Goal: Information Seeking & Learning: Learn about a topic

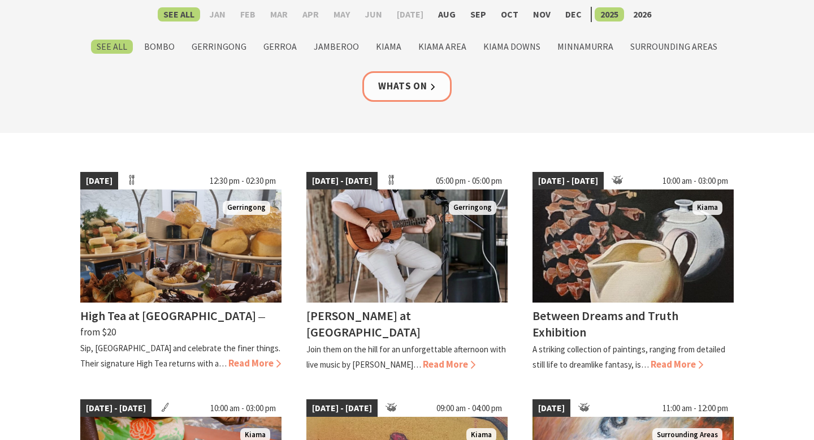
scroll to position [182, 0]
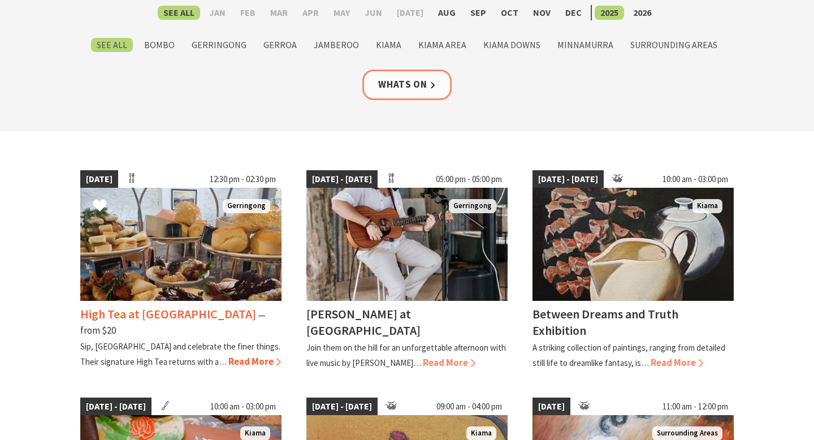
click at [228, 355] on span "Read More" at bounding box center [254, 361] width 53 height 12
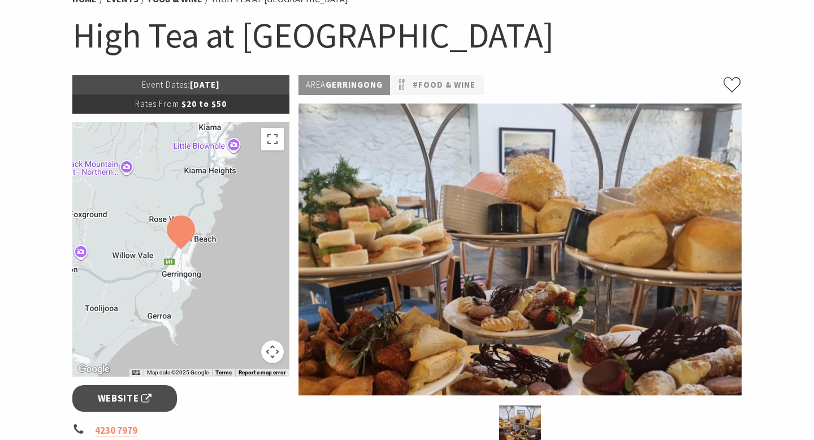
scroll to position [104, 0]
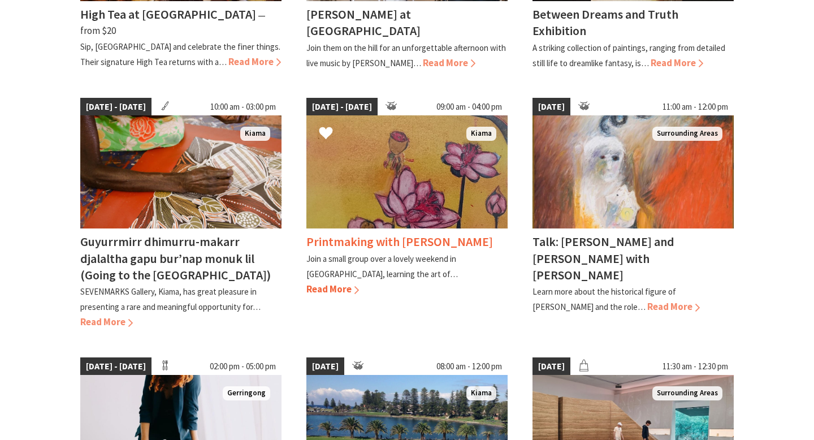
scroll to position [482, 0]
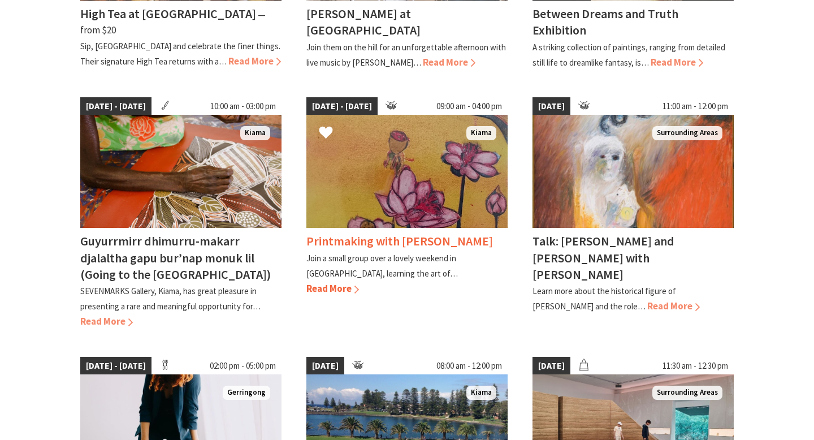
click at [359, 282] on span "Read More" at bounding box center [332, 288] width 53 height 12
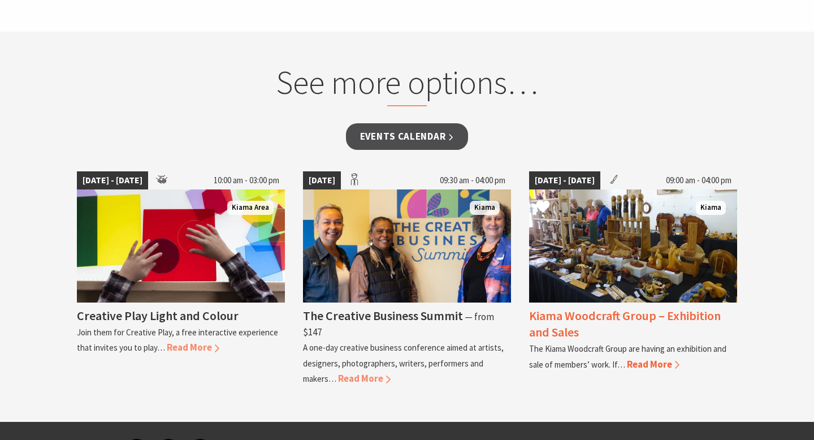
scroll to position [752, 0]
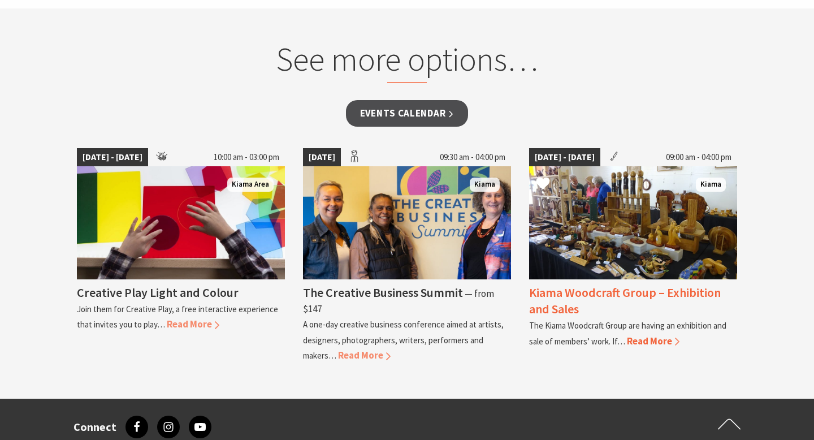
click at [650, 335] on span "Read More" at bounding box center [653, 341] width 53 height 12
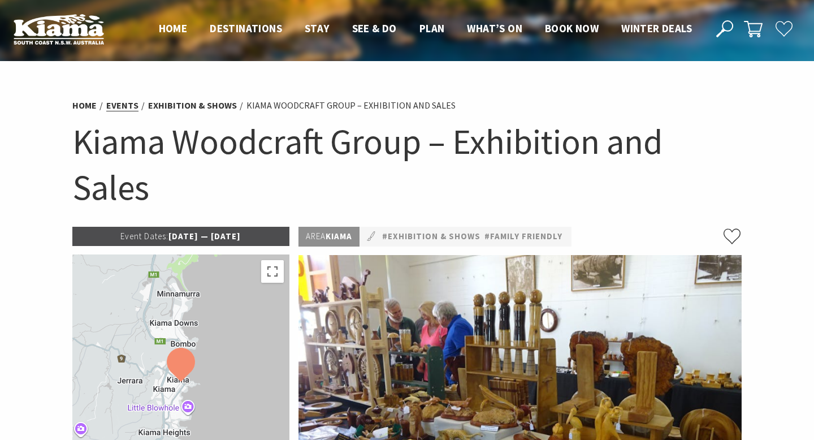
click at [114, 104] on link "Events" at bounding box center [122, 106] width 32 height 12
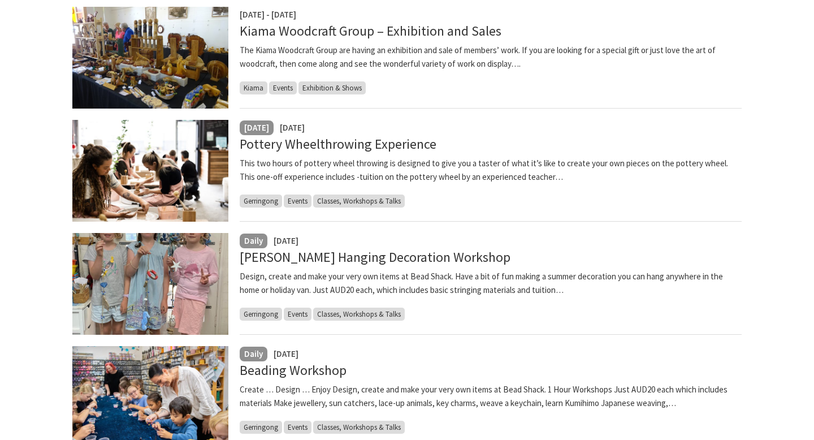
scroll to position [651, 0]
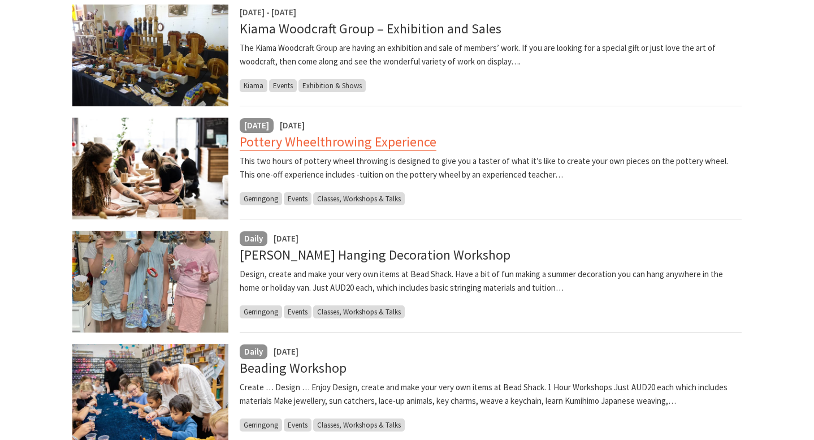
click at [404, 140] on link "Pottery Wheelthrowing Experience" at bounding box center [338, 142] width 197 height 18
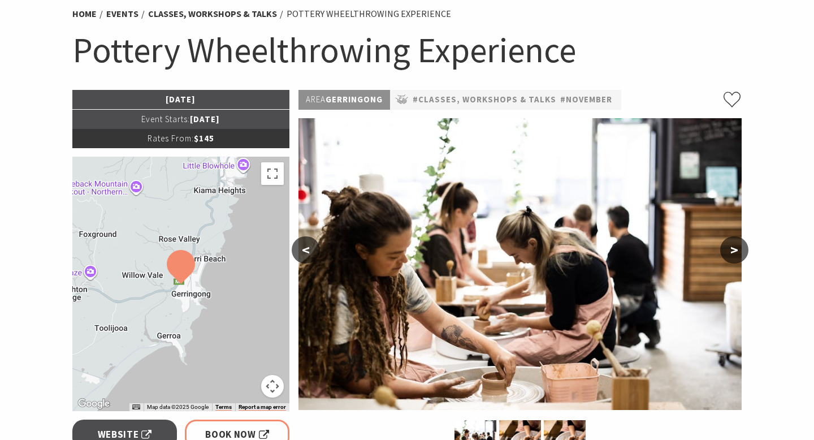
scroll to position [92, 0]
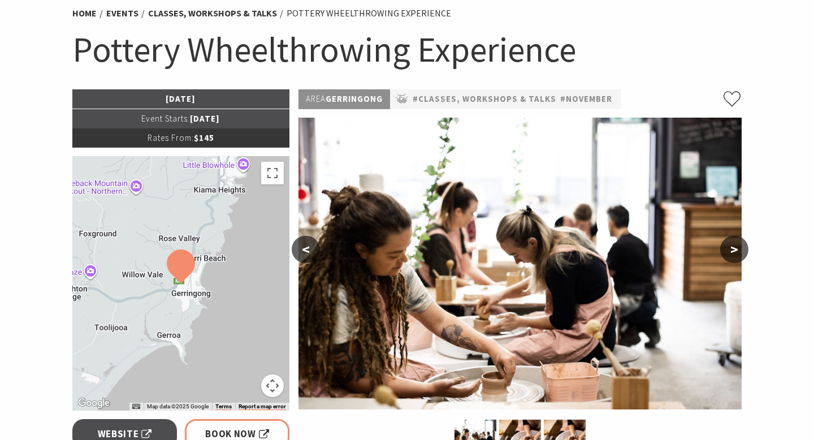
click at [737, 249] on button ">" at bounding box center [734, 249] width 28 height 27
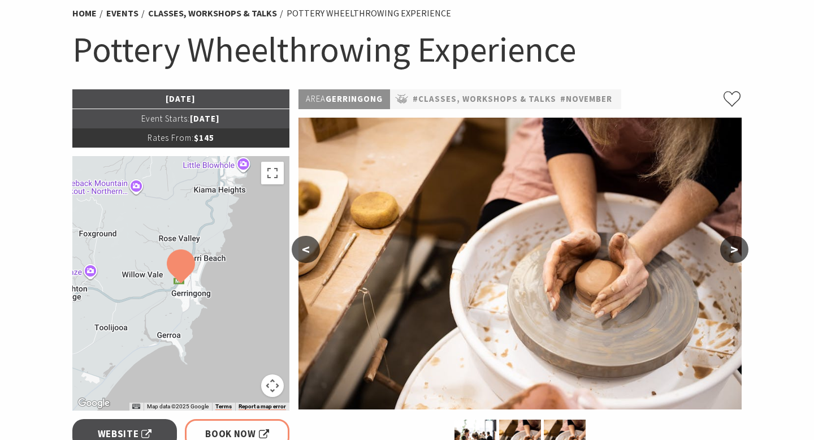
click at [737, 249] on button ">" at bounding box center [734, 249] width 28 height 27
click at [731, 249] on button ">" at bounding box center [734, 249] width 28 height 27
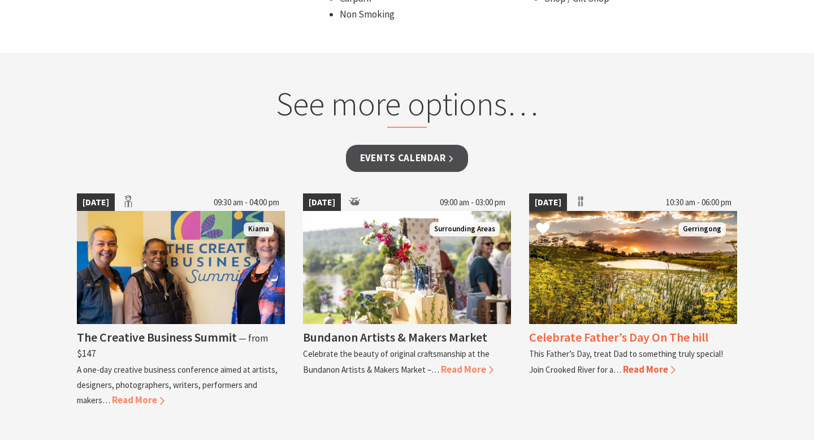
scroll to position [898, 0]
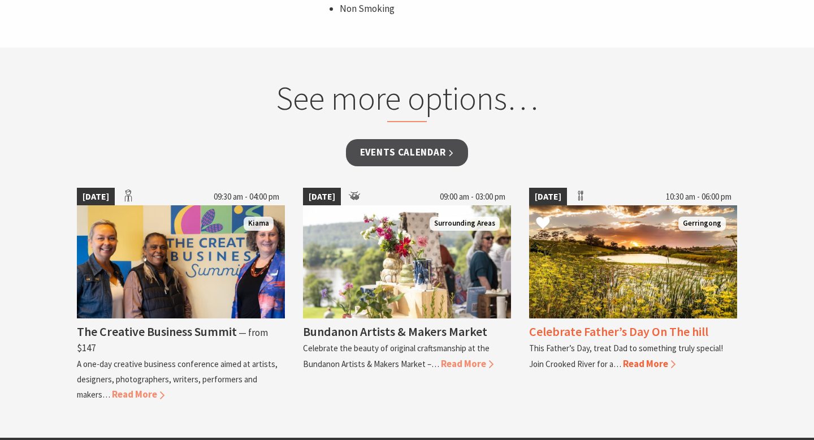
click at [646, 361] on span "Read More" at bounding box center [649, 363] width 53 height 12
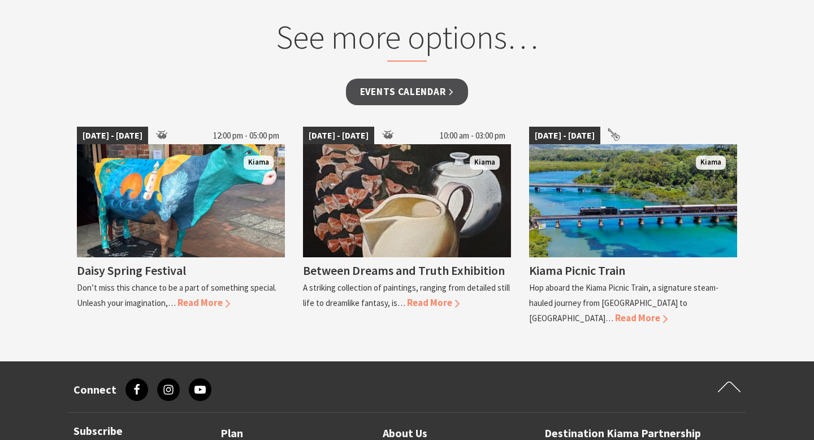
scroll to position [814, 0]
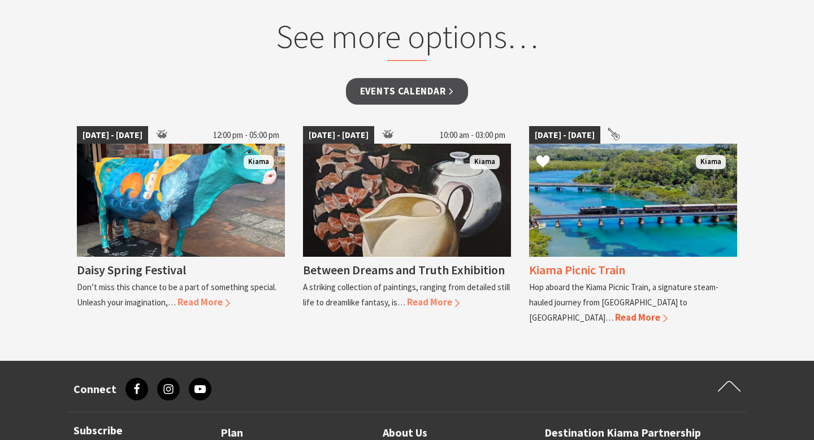
click at [609, 196] on img at bounding box center [633, 200] width 208 height 113
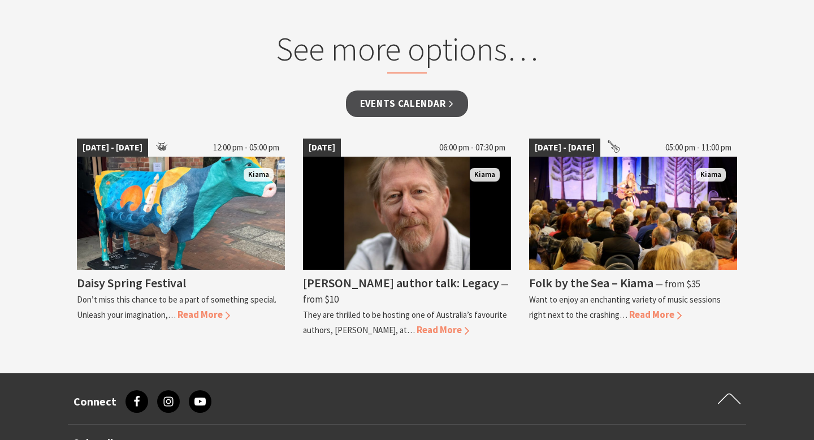
scroll to position [992, 0]
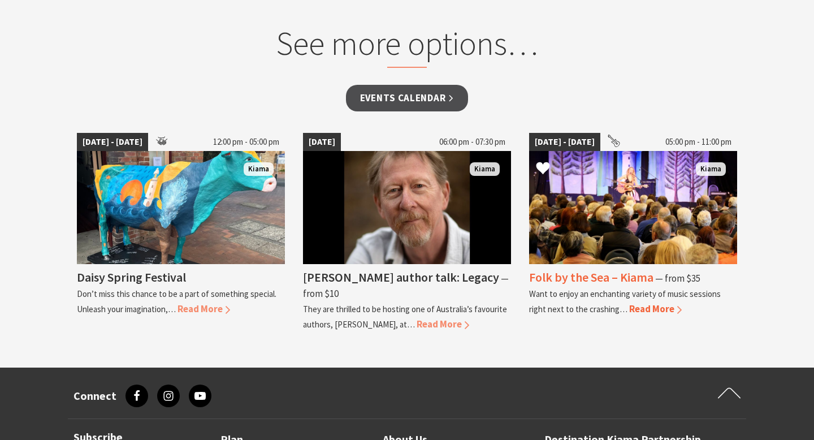
click at [645, 303] on span "Read More" at bounding box center [655, 309] width 53 height 12
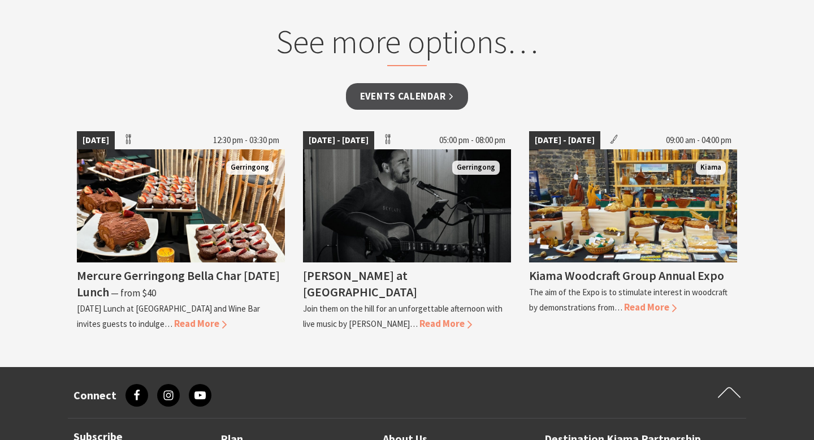
scroll to position [1020, 0]
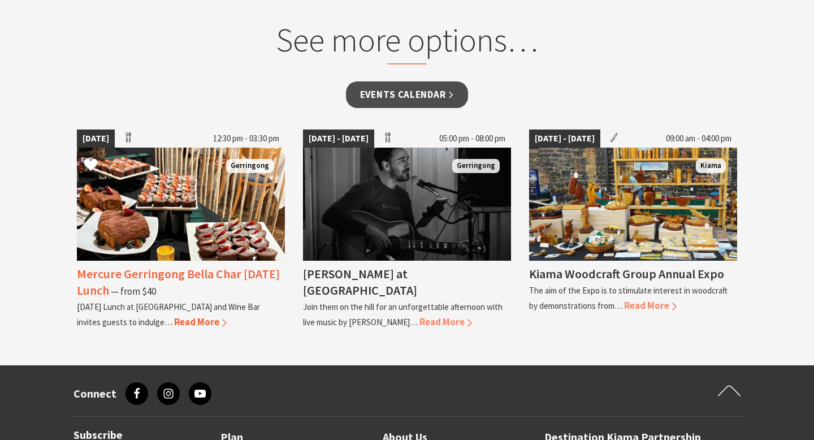
click at [157, 292] on h4 "Mercure Gerringong Bella Char Christmas Day Lunch" at bounding box center [178, 282] width 203 height 32
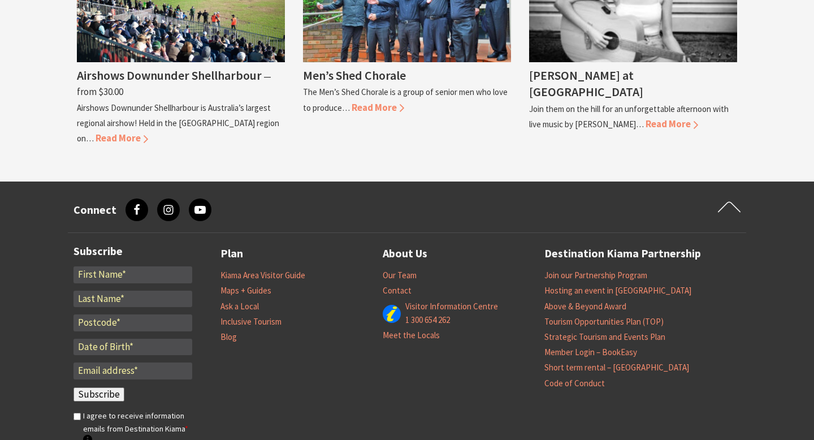
scroll to position [975, 0]
click at [264, 296] on link "Maps + Guides" at bounding box center [246, 290] width 51 height 11
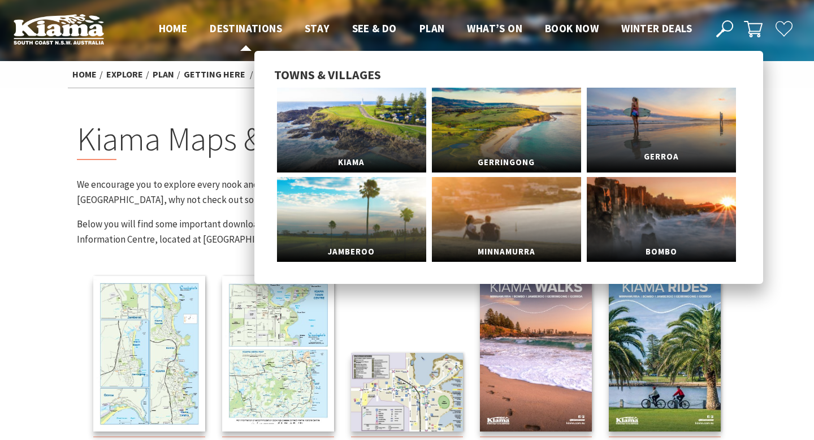
click at [682, 123] on link "Gerroa" at bounding box center [661, 130] width 149 height 85
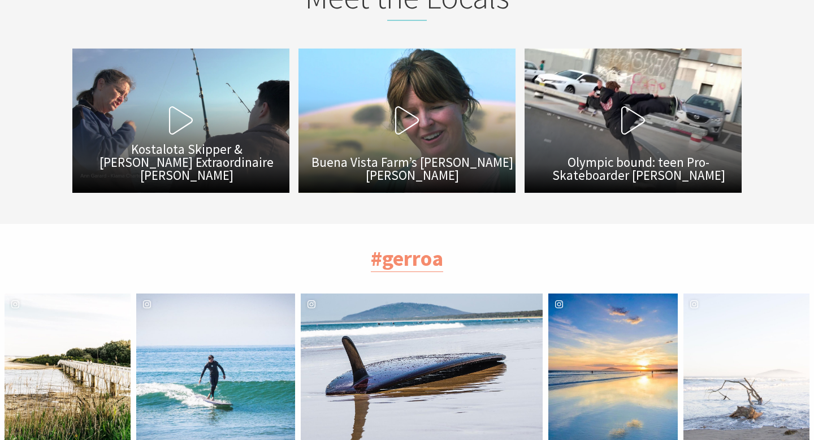
scroll to position [2591, 0]
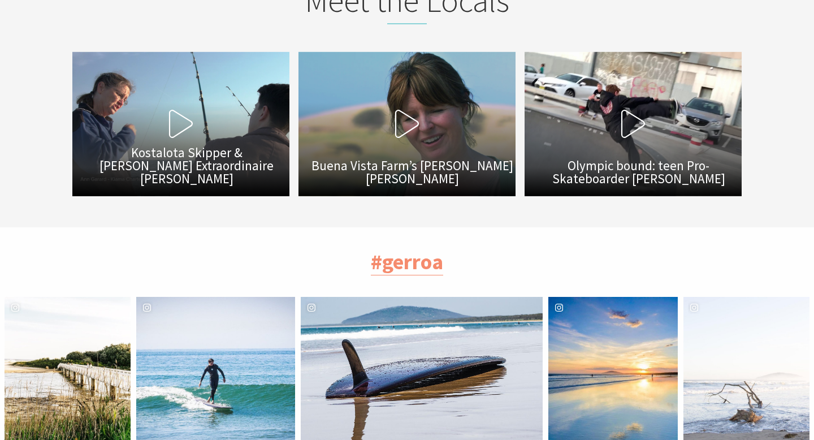
click at [395, 115] on icon at bounding box center [407, 124] width 28 height 28
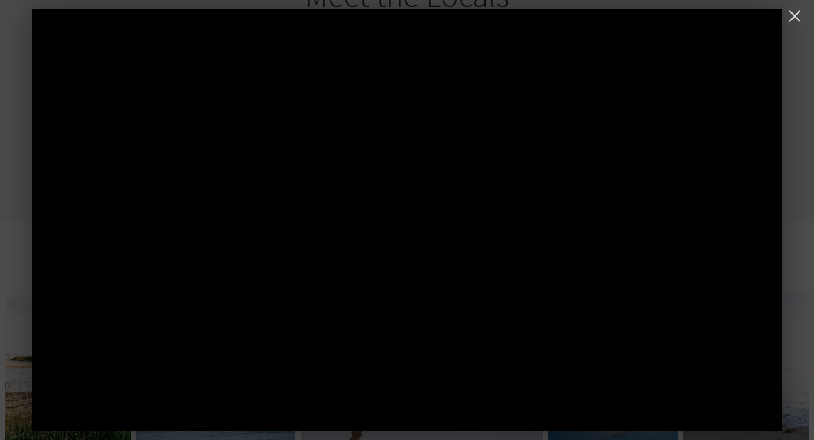
scroll to position [2597, 0]
click at [795, 12] on button at bounding box center [794, 16] width 23 height 23
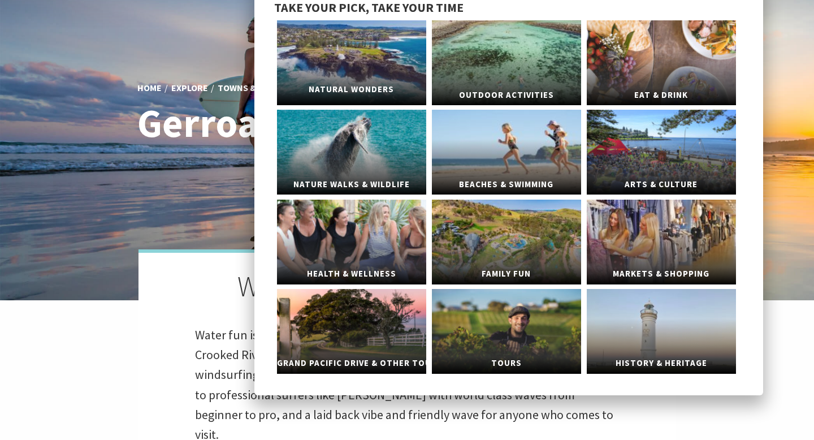
scroll to position [69, 0]
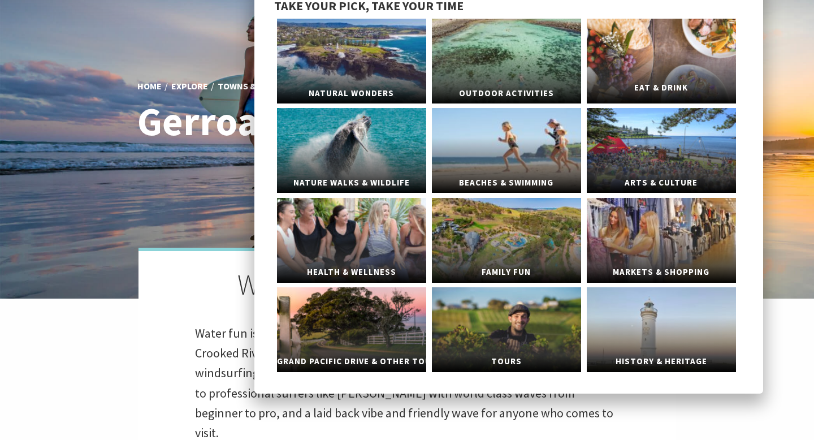
click at [653, 84] on span "Eat & Drink" at bounding box center [661, 87] width 149 height 21
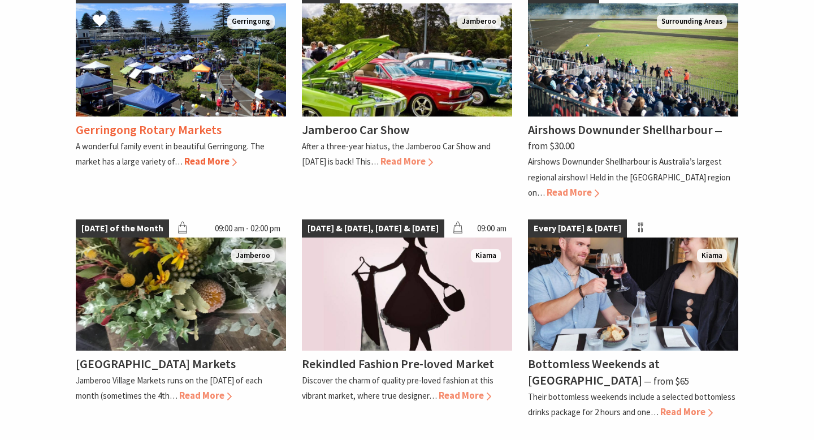
scroll to position [1834, 0]
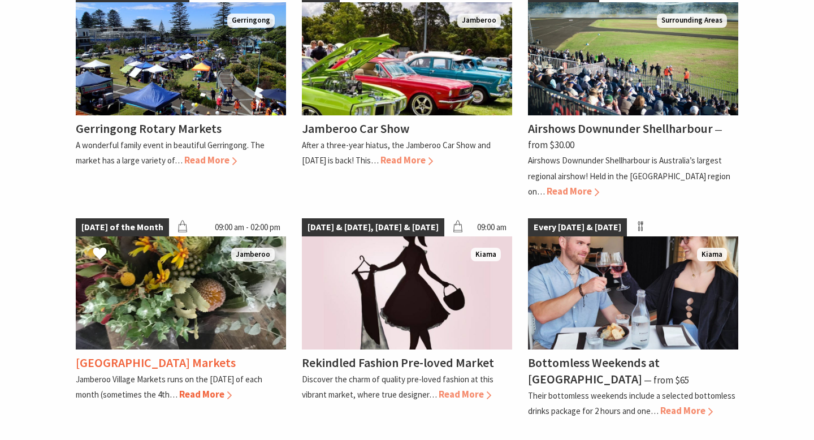
click at [198, 388] on span "Read More" at bounding box center [205, 394] width 53 height 12
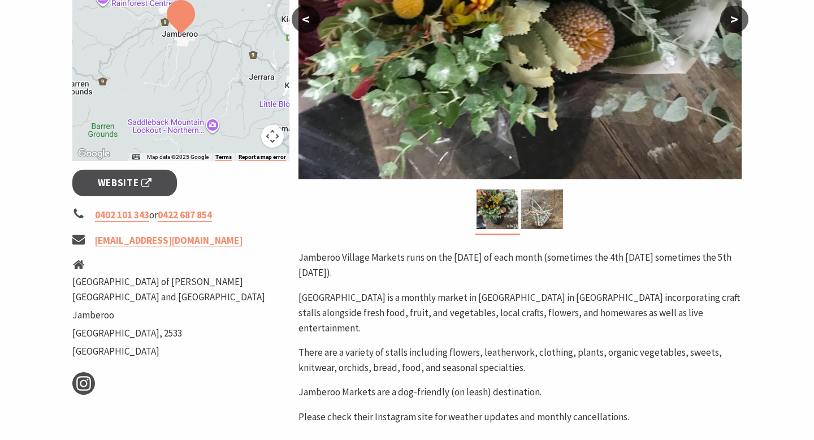
scroll to position [344, 0]
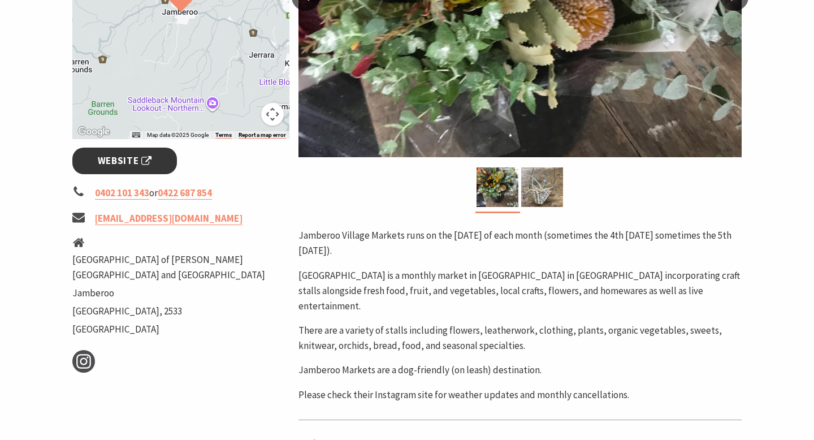
click at [101, 156] on span "Website" at bounding box center [125, 160] width 54 height 15
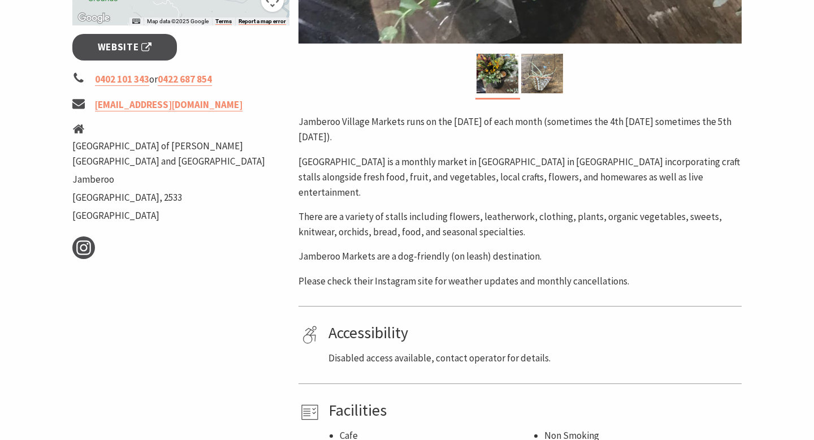
scroll to position [460, 0]
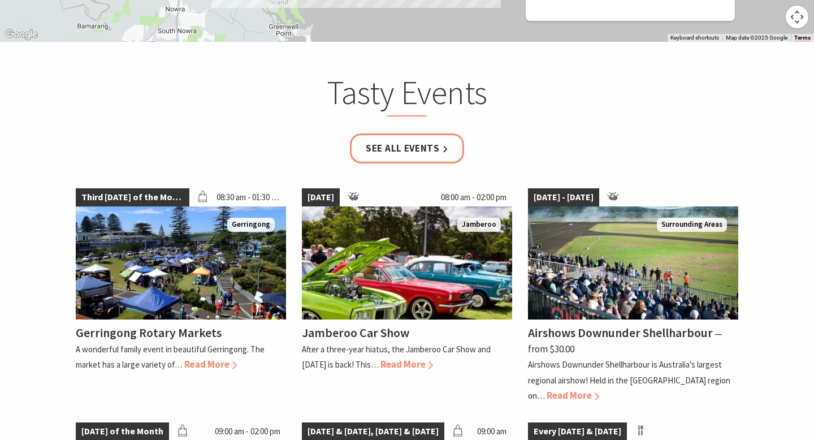
scroll to position [1631, 0]
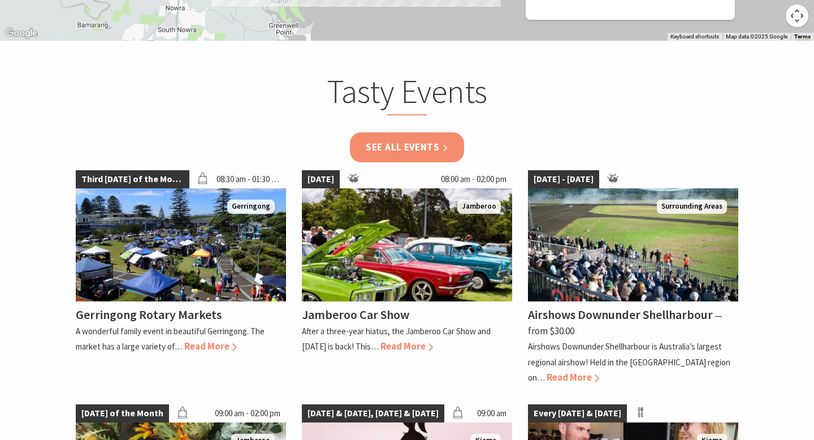
click at [396, 132] on link "See all Events" at bounding box center [407, 147] width 114 height 30
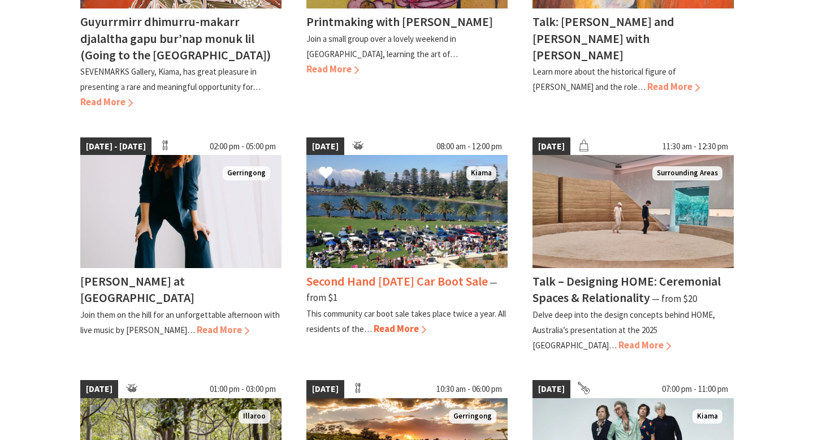
scroll to position [702, 0]
click at [401, 326] on span "Read More" at bounding box center [400, 328] width 53 height 12
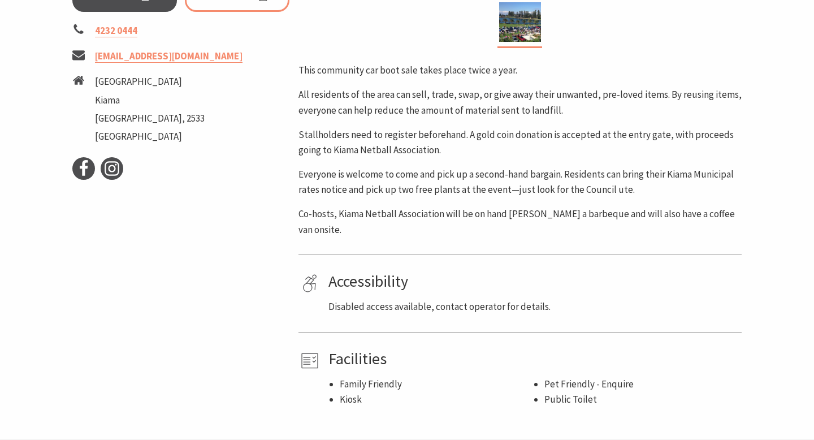
scroll to position [517, 0]
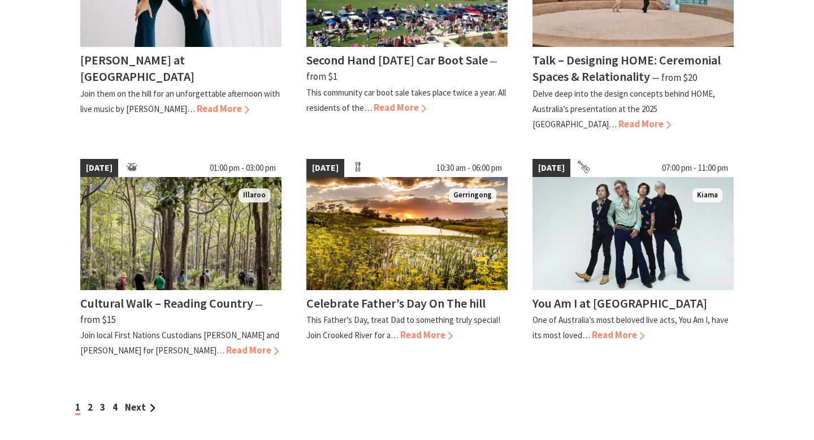
scroll to position [930, 0]
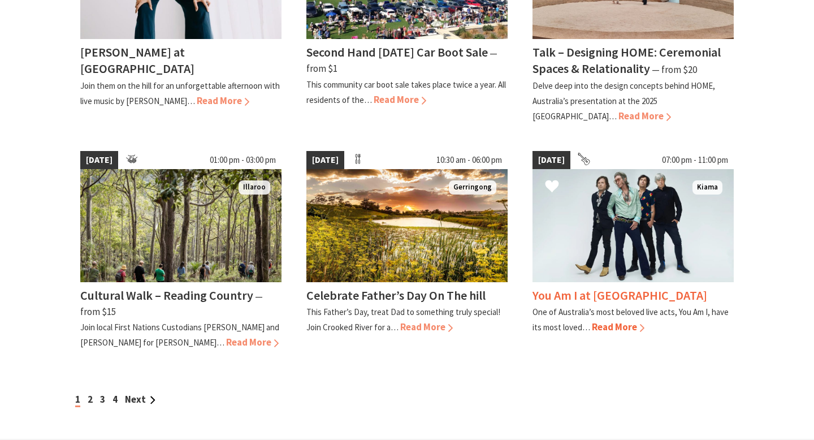
click at [589, 207] on img at bounding box center [633, 225] width 201 height 113
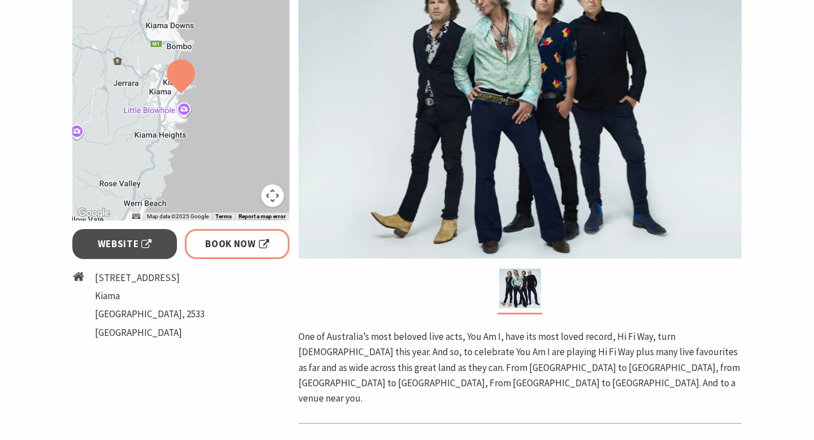
scroll to position [244, 0]
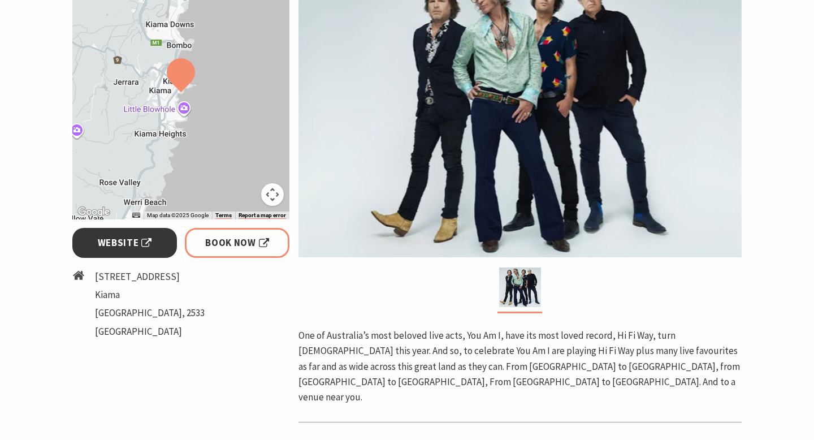
click at [119, 239] on span "Website" at bounding box center [125, 242] width 54 height 15
